Goal: Check status

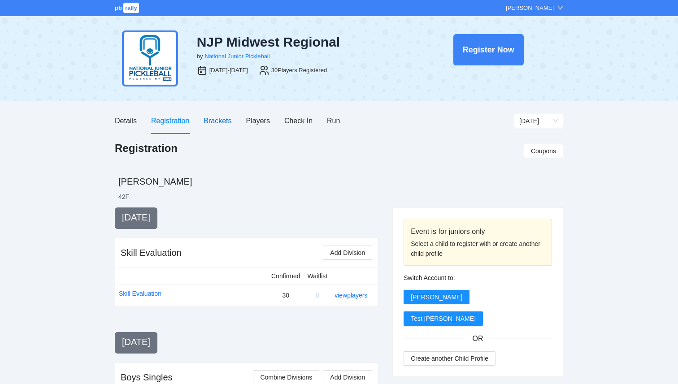
click at [221, 122] on div "Brackets" at bounding box center [218, 120] width 28 height 11
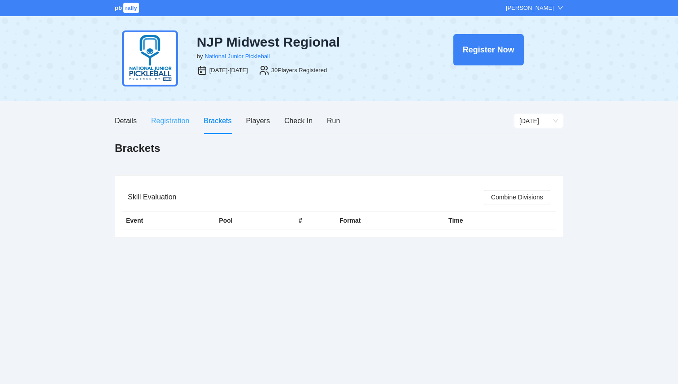
click at [176, 129] on div "Registration" at bounding box center [170, 121] width 38 height 26
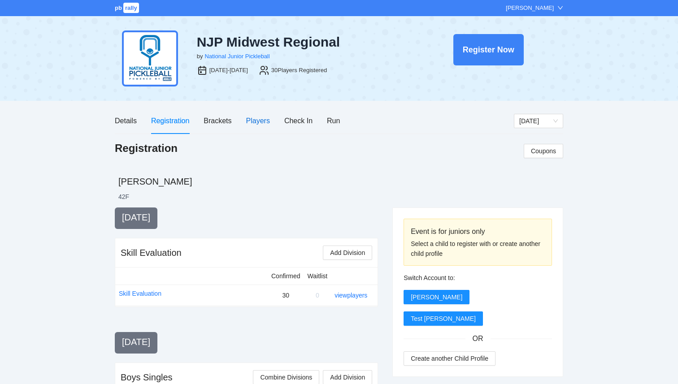
click at [264, 126] on div "Players" at bounding box center [258, 120] width 24 height 11
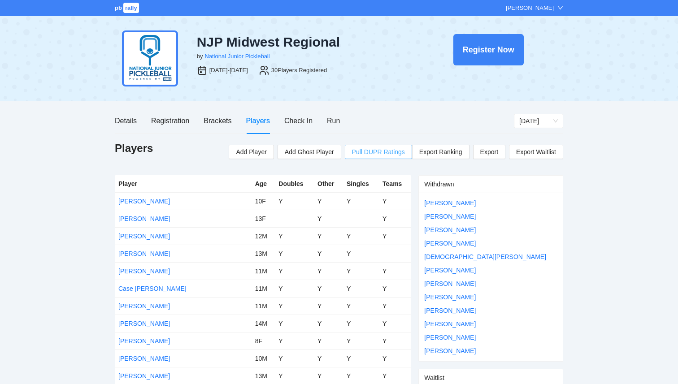
click at [401, 155] on span "Pull DUPR Ratings" at bounding box center [378, 152] width 53 height 10
